Goal: Use online tool/utility: Utilize a website feature to perform a specific function

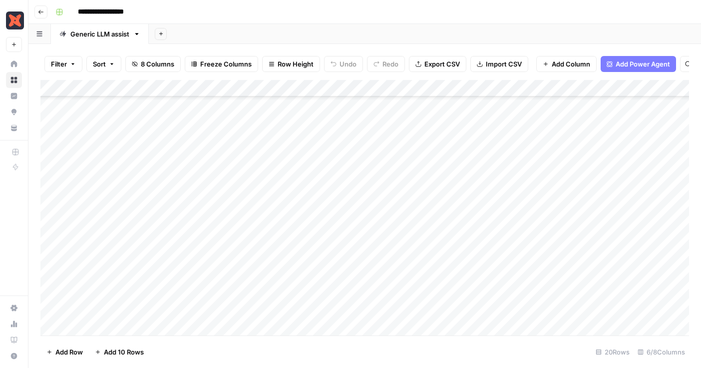
scroll to position [117, 0]
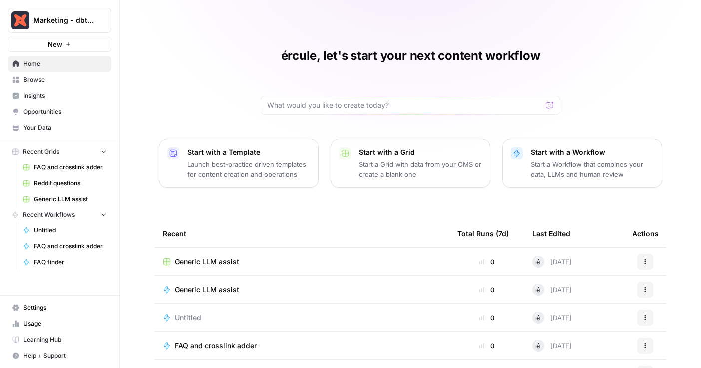
click at [58, 197] on span "Generic LLM assist" at bounding box center [70, 199] width 73 height 9
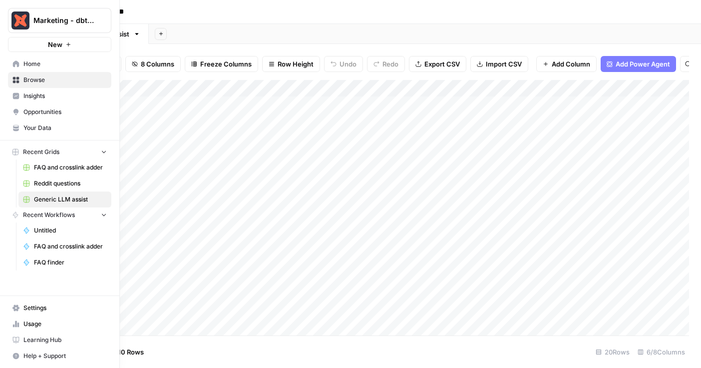
click at [17, 61] on icon at bounding box center [16, 63] width 6 height 6
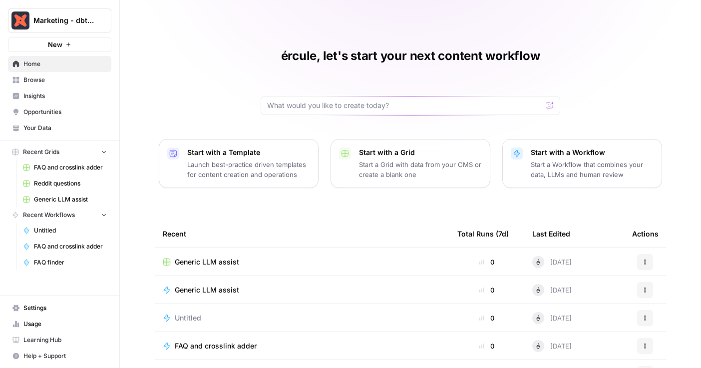
click at [180, 283] on td "Generic LLM assist" at bounding box center [302, 289] width 295 height 27
click at [183, 286] on span "Generic LLM assist" at bounding box center [207, 290] width 64 height 10
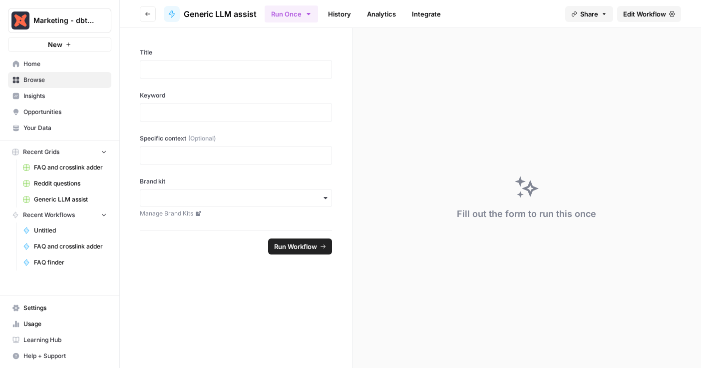
click at [640, 11] on span "Edit Workflow" at bounding box center [644, 14] width 43 height 10
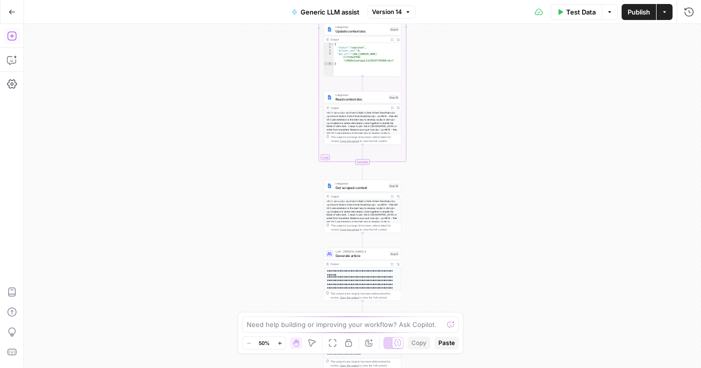
click at [11, 36] on icon "button" at bounding box center [11, 35] width 9 height 9
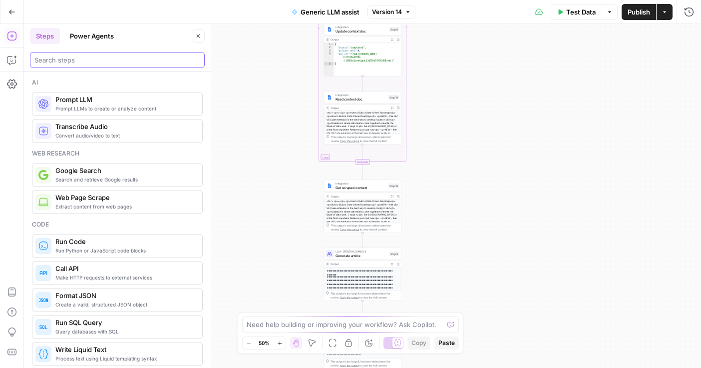
click at [73, 60] on input "search" at bounding box center [117, 60] width 166 height 10
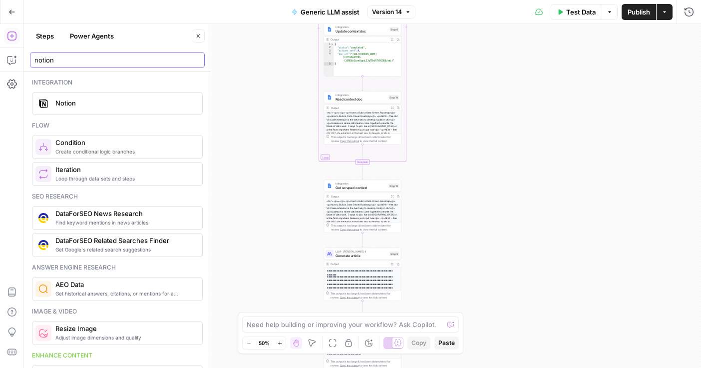
type input "notion"
click at [54, 106] on div "Notion" at bounding box center [116, 103] width 163 height 16
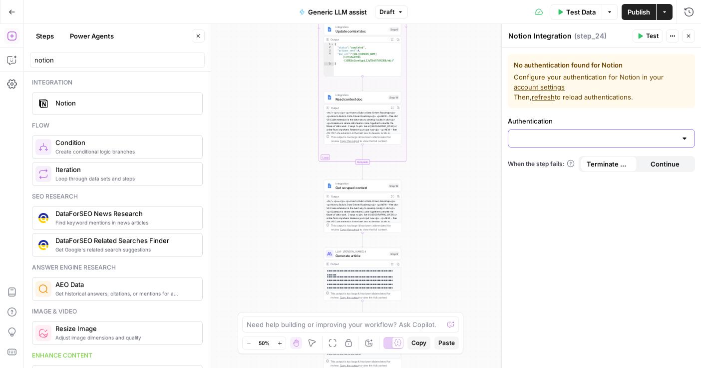
click at [590, 139] on input "Authentication" at bounding box center [595, 138] width 162 height 10
click at [610, 106] on div "No authentication found for Notion Configure your authentication for Notion in …" at bounding box center [601, 81] width 187 height 54
